Goal: Book appointment/travel/reservation

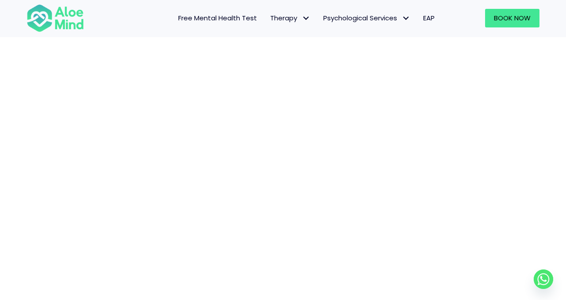
scroll to position [238, 0]
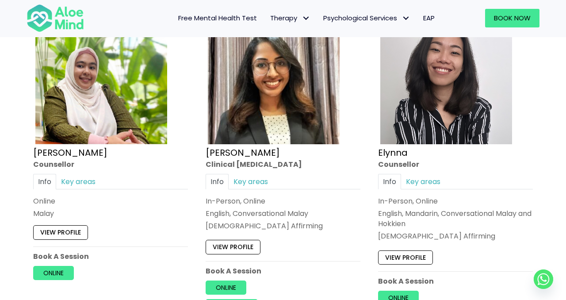
scroll to position [499, 0]
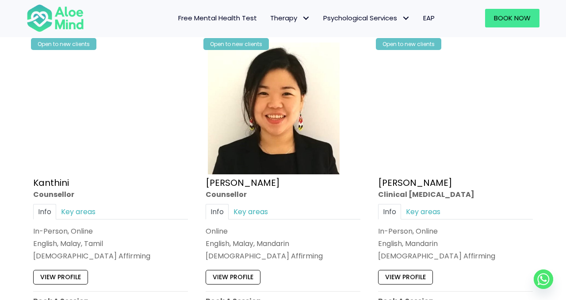
scroll to position [1504, 0]
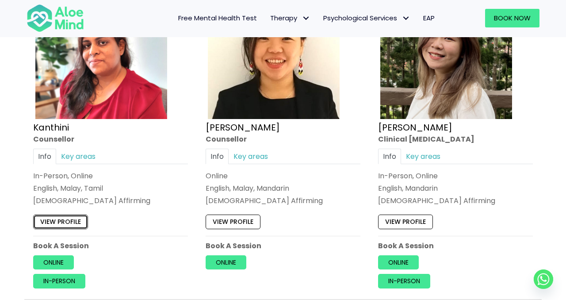
click at [60, 221] on link "View profile" at bounding box center [60, 221] width 55 height 14
